Goal: Find specific page/section: Find specific page/section

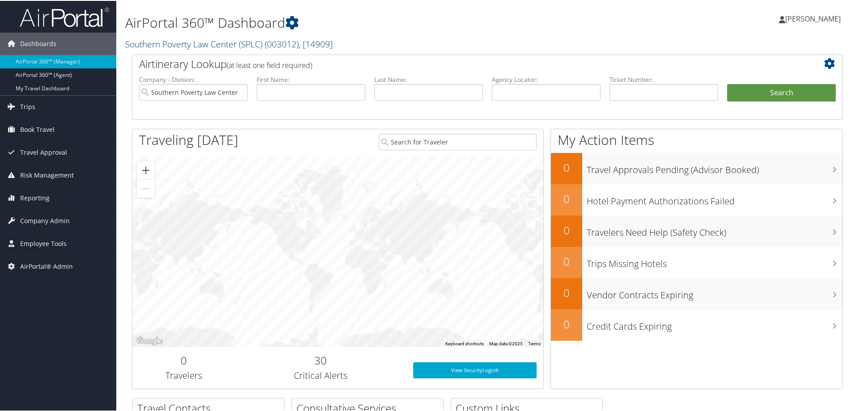
click at [185, 42] on link "Southern Poverty Law Center (SPLC) ( 003012 ) , [ 14909 ]" at bounding box center [229, 43] width 208 height 12
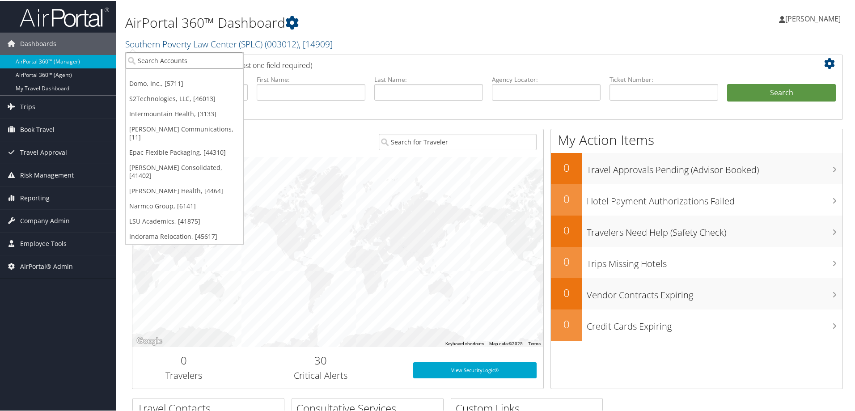
click at [181, 62] on input "search" at bounding box center [185, 59] width 118 height 17
type input "university of denver"
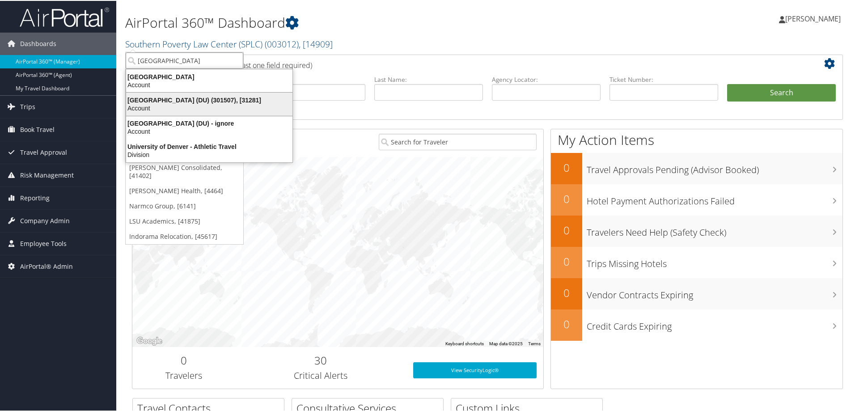
click at [187, 99] on div "University of Denver (DU) (301507), [31281]" at bounding box center [209, 99] width 177 height 8
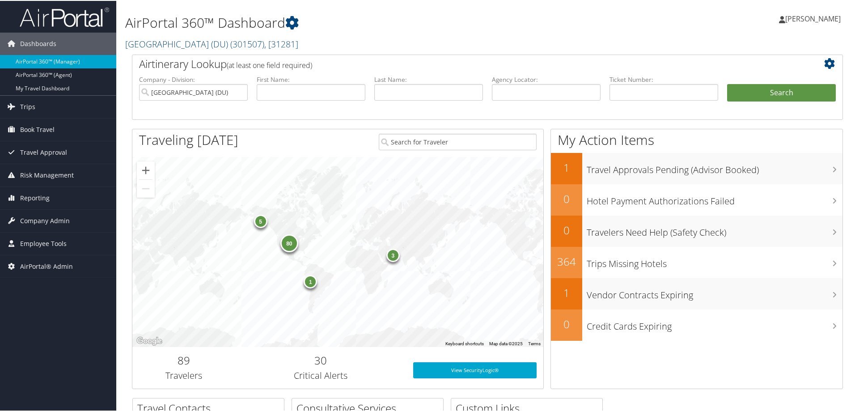
click at [384, 27] on h1 "AirPortal 360™ Dashboard" at bounding box center [366, 22] width 483 height 19
click at [59, 218] on span "Company Admin" at bounding box center [45, 220] width 50 height 22
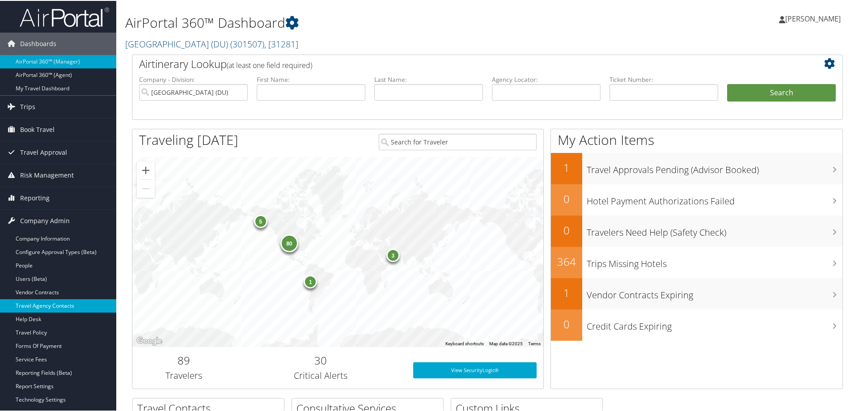
click at [57, 304] on link "Travel Agency Contacts" at bounding box center [58, 304] width 116 height 13
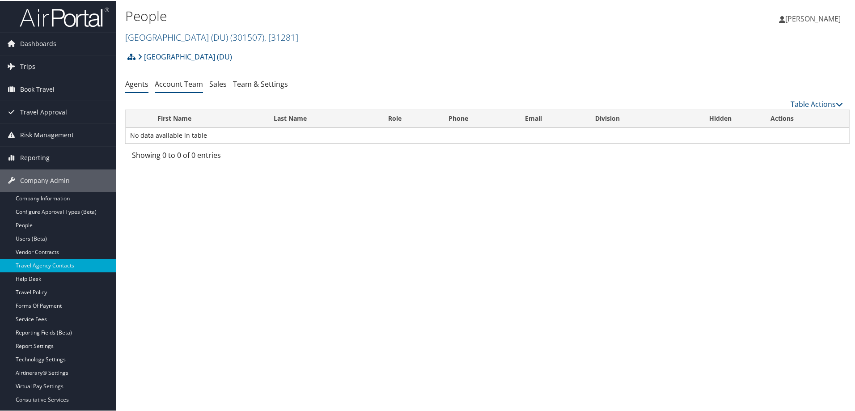
click at [194, 83] on link "Account Team" at bounding box center [179, 83] width 48 height 10
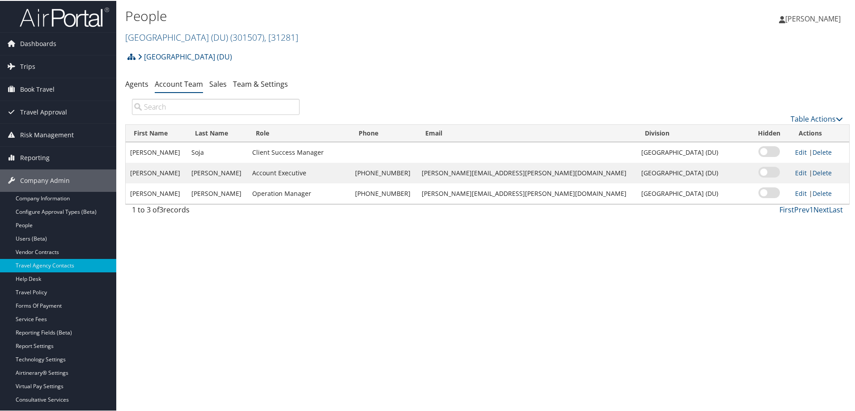
click at [354, 20] on h1 "People" at bounding box center [366, 15] width 483 height 19
click at [519, 34] on h2 "[GEOGRAPHIC_DATA] (DU) ( 301507 ) , [ 31281 ]" at bounding box center [366, 35] width 483 height 15
